Goal: Navigation & Orientation: Find specific page/section

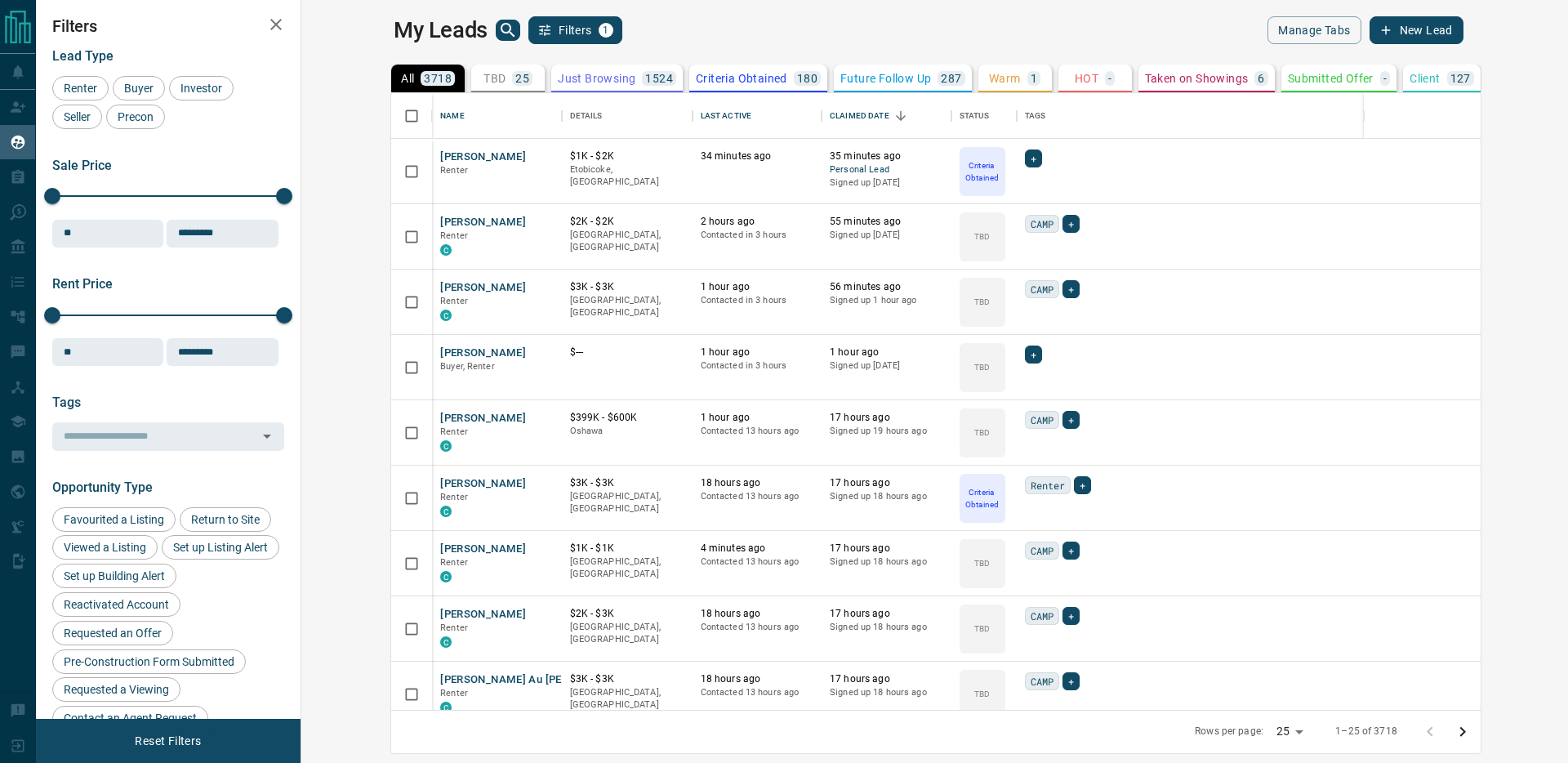
scroll to position [617, 1259]
click at [484, 75] on div "TBD 25" at bounding box center [508, 78] width 49 height 15
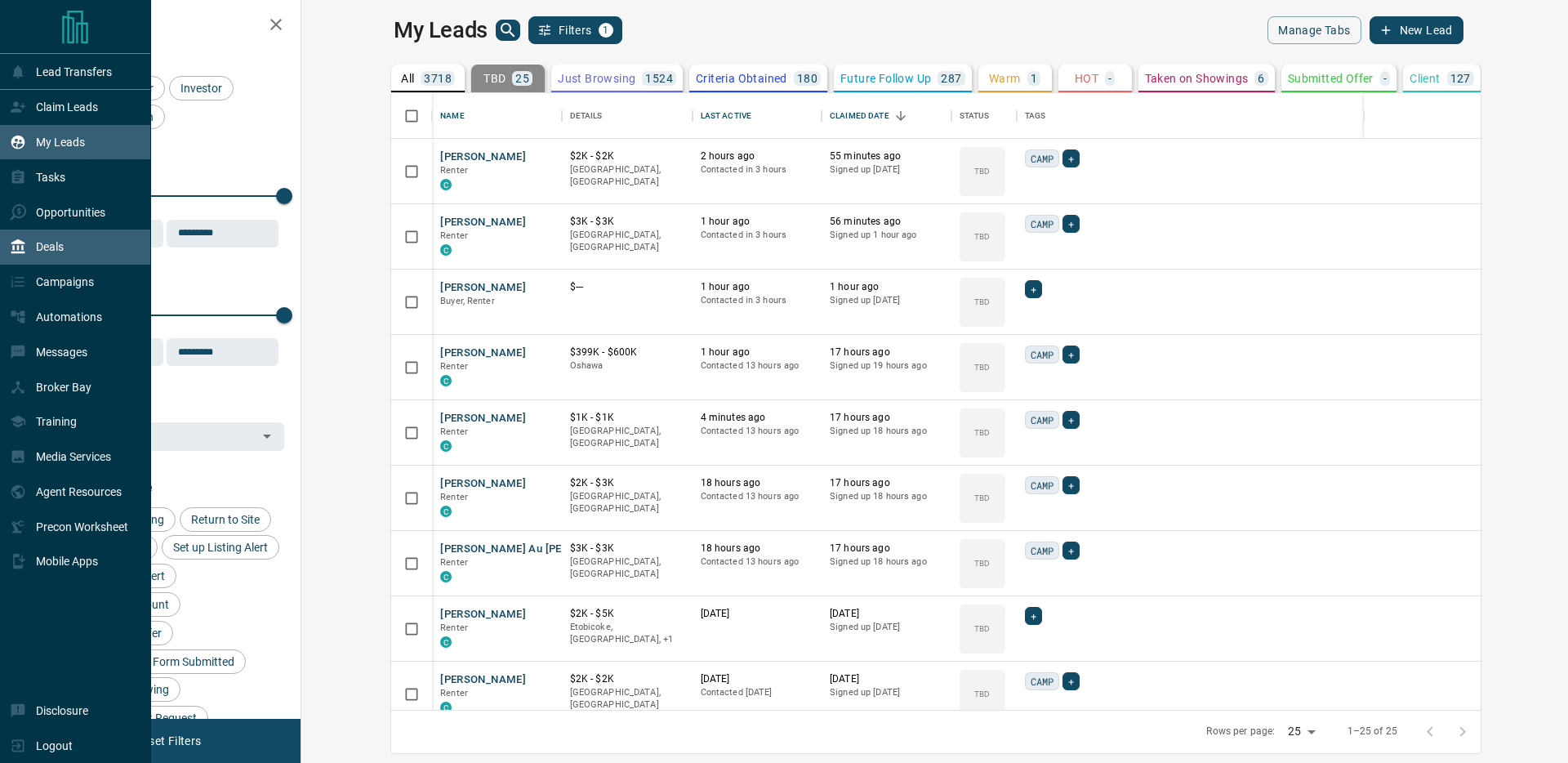
click at [77, 263] on div "Lead Transfers Claim Leads My Leads Tasks Opportunities Deals Campaigns Automat…" at bounding box center [75, 373] width 150 height 639
click at [77, 251] on div "Deals" at bounding box center [75, 246] width 151 height 35
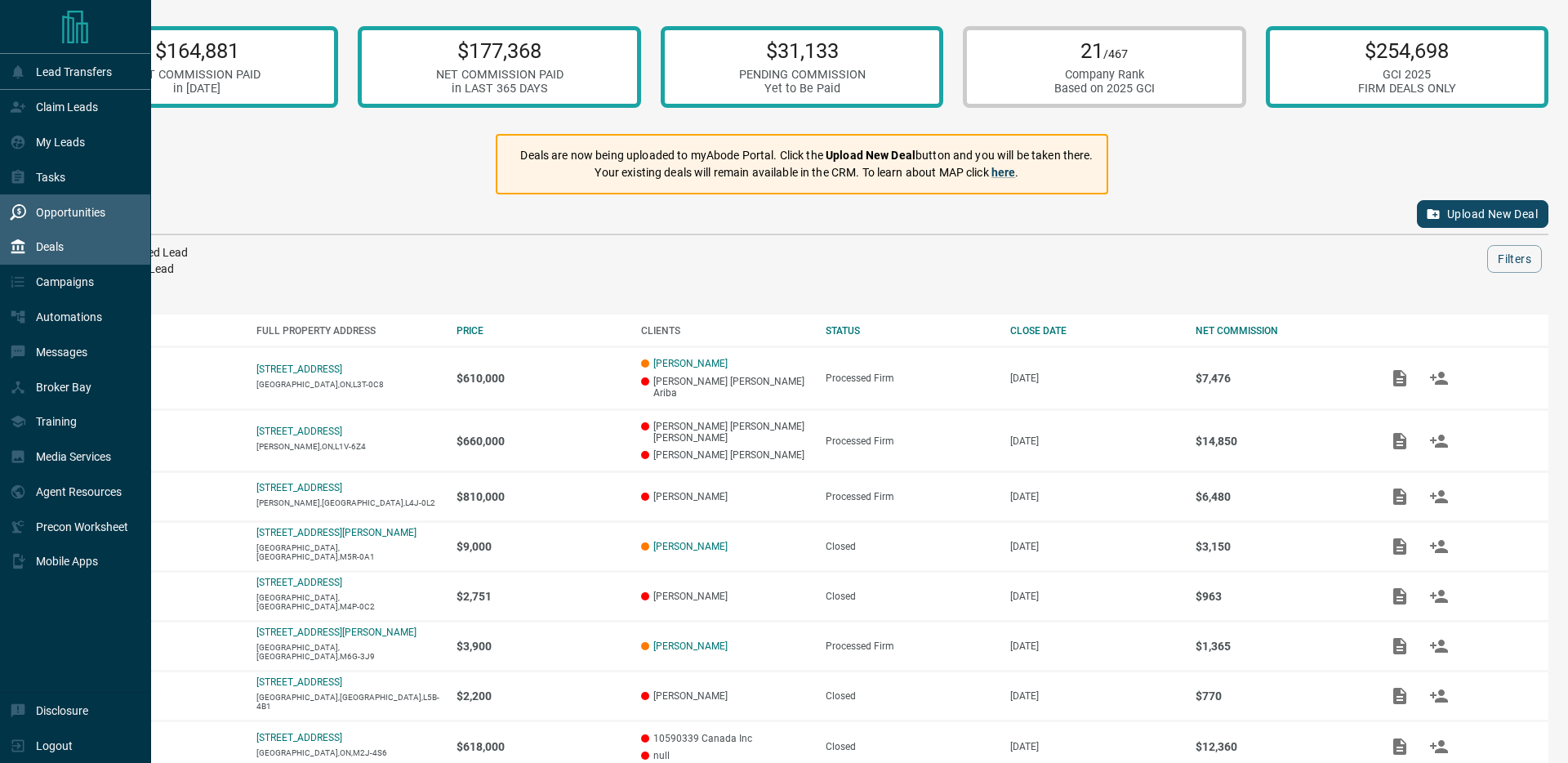
click at [63, 217] on p "Opportunities" at bounding box center [70, 212] width 69 height 13
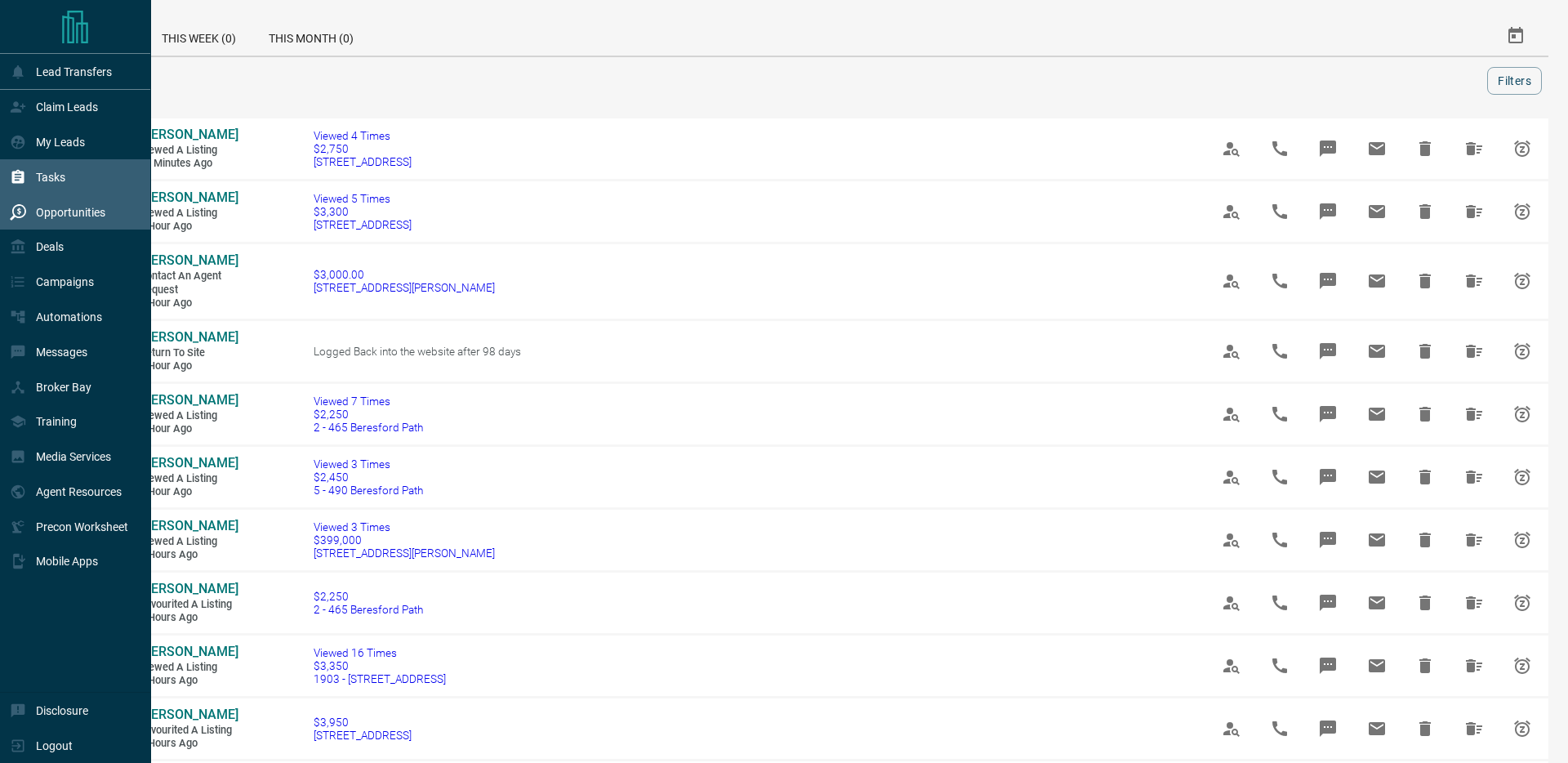
click at [39, 182] on p "Tasks" at bounding box center [50, 177] width 30 height 13
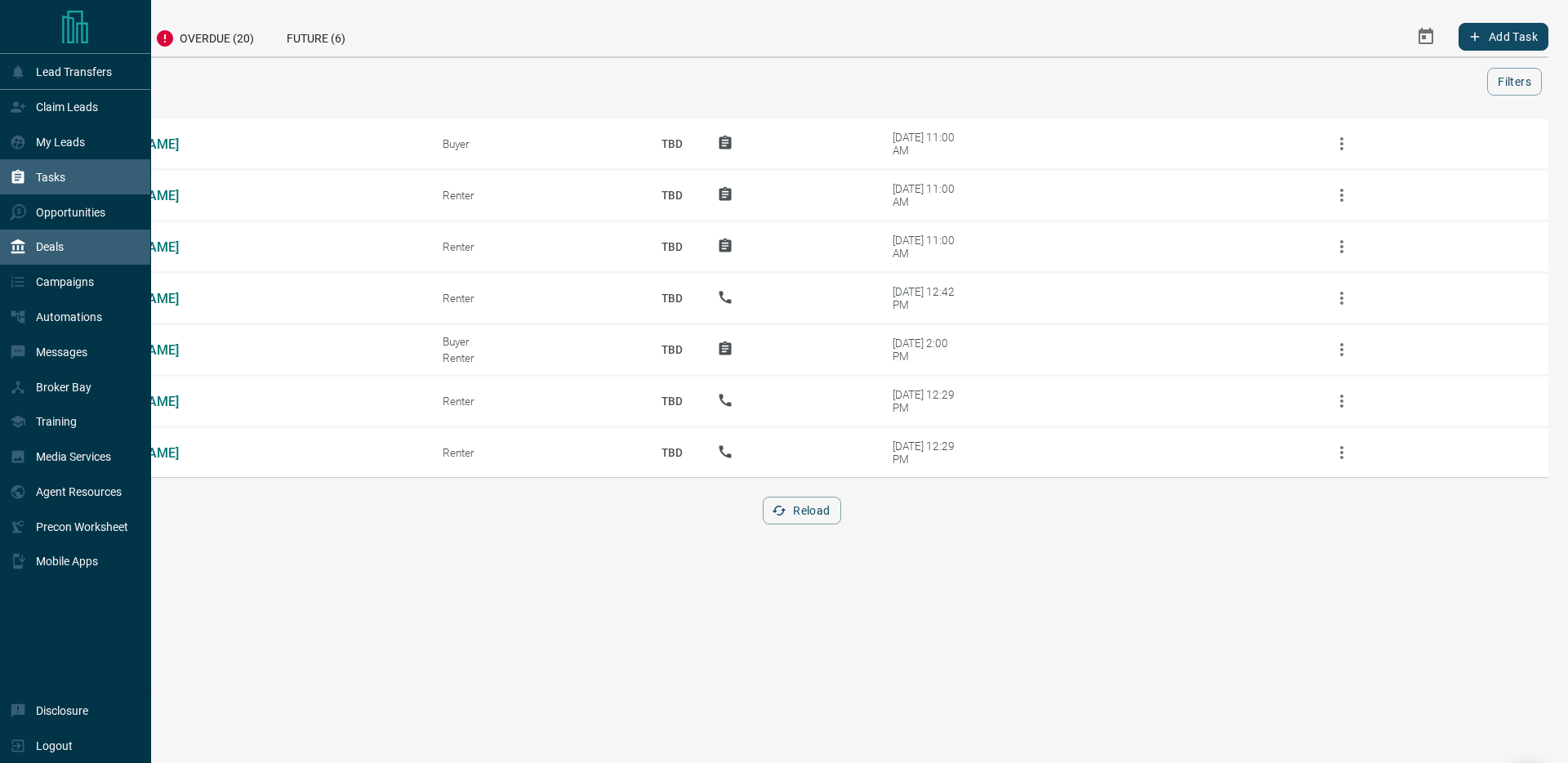
click at [58, 245] on p "Deals" at bounding box center [49, 246] width 28 height 13
